Goal: Navigation & Orientation: Find specific page/section

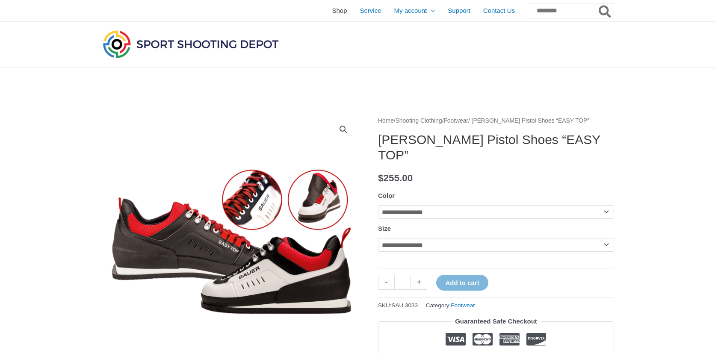
click at [332, 12] on span "Shop" at bounding box center [339, 10] width 15 height 21
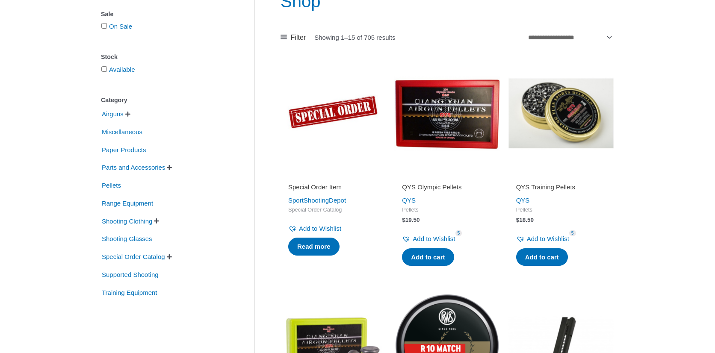
scroll to position [146, 0]
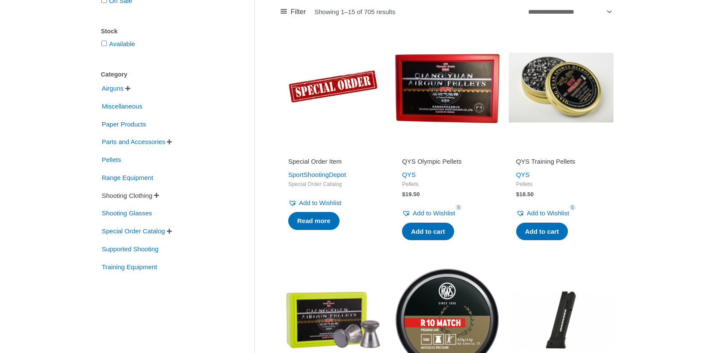
click at [136, 197] on span "Shooting Clothing" at bounding box center [127, 196] width 52 height 15
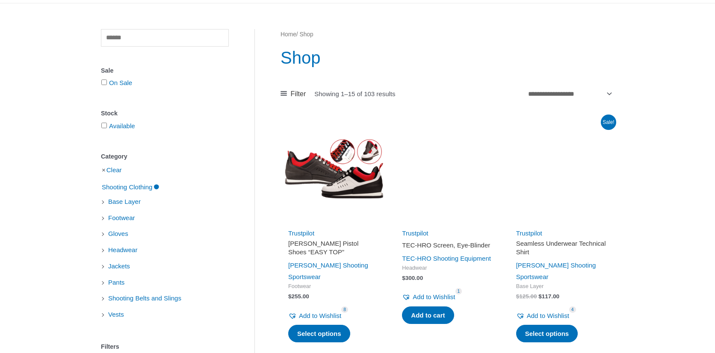
scroll to position [69, 0]
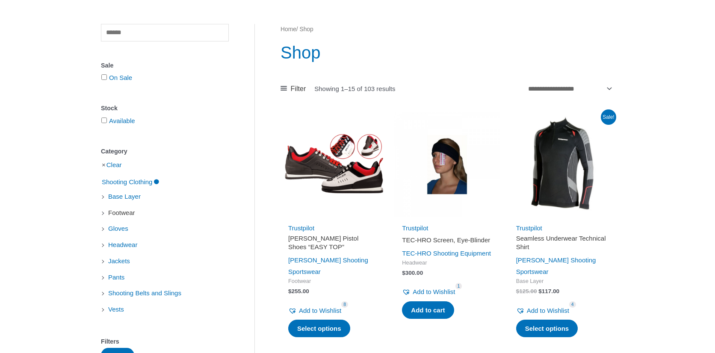
click at [117, 214] on span "Footwear" at bounding box center [121, 213] width 29 height 15
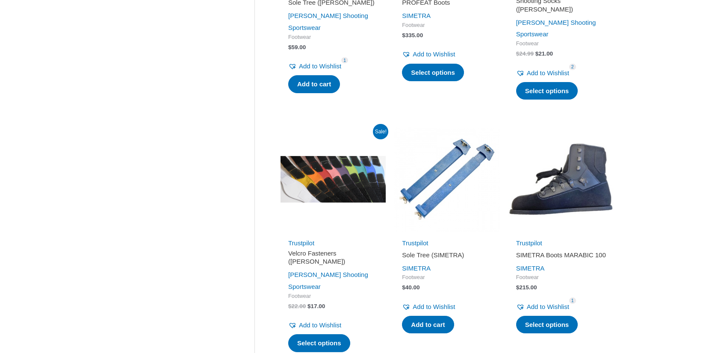
scroll to position [1071, 0]
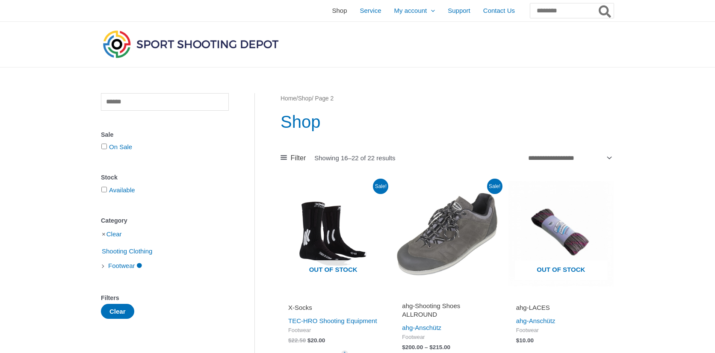
click at [332, 11] on span "Shop" at bounding box center [339, 10] width 15 height 21
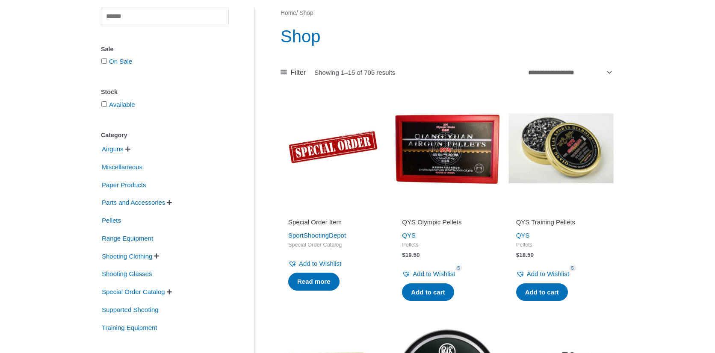
scroll to position [96, 0]
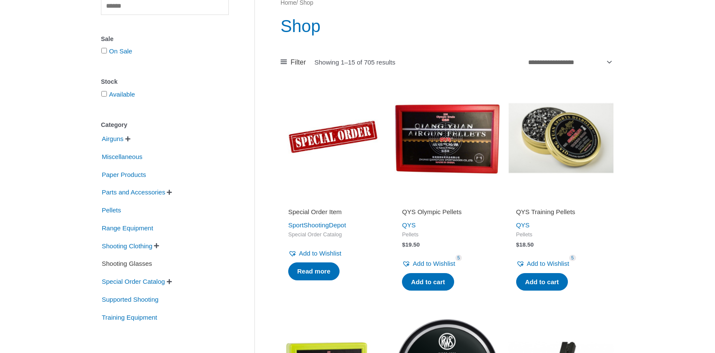
click at [128, 264] on span "Shooting Glasses" at bounding box center [127, 264] width 52 height 15
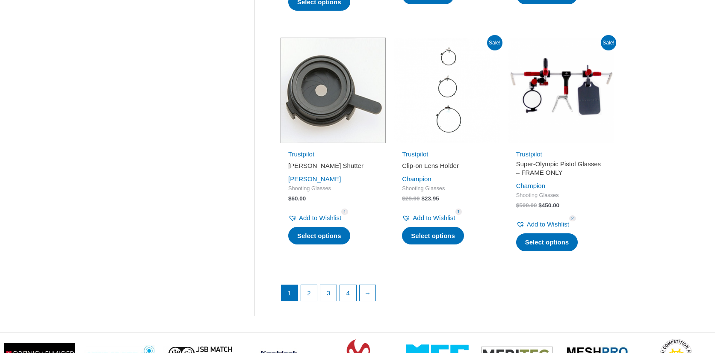
scroll to position [1124, 0]
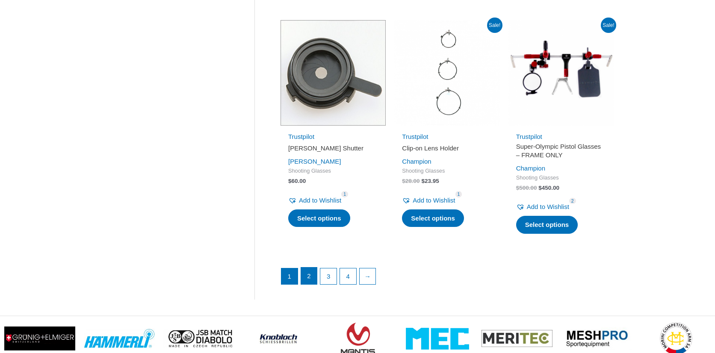
click at [308, 283] on link "2" at bounding box center [309, 276] width 16 height 17
